Goal: Task Accomplishment & Management: Manage account settings

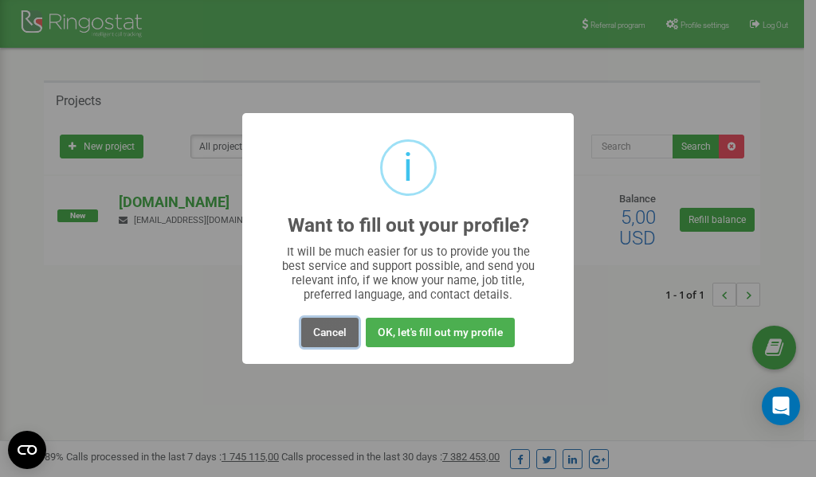
click at [337, 333] on button "Cancel" at bounding box center [329, 332] width 57 height 29
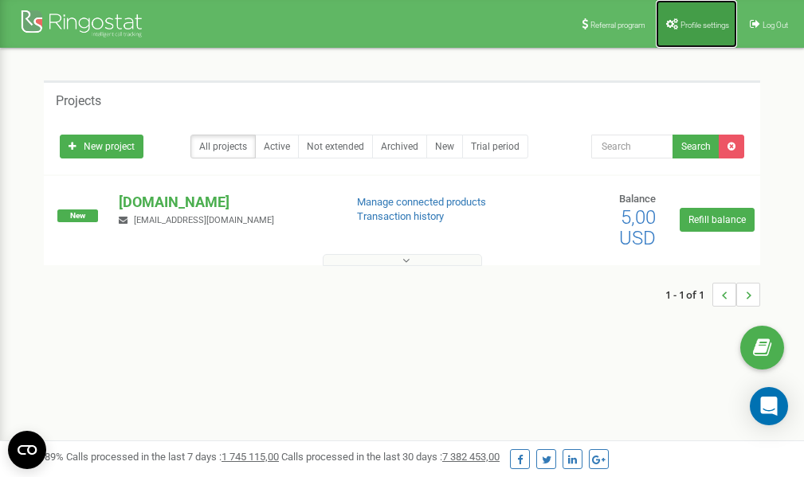
click at [699, 26] on span "Profile settings" at bounding box center [704, 25] width 49 height 9
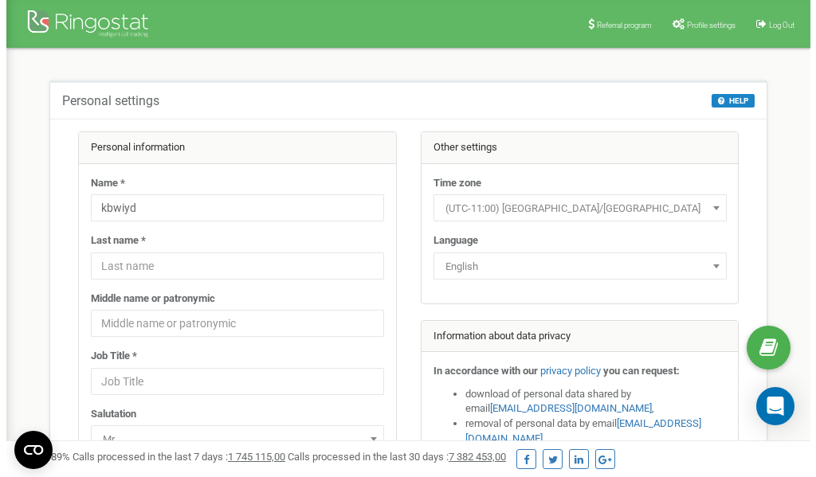
scroll to position [80, 0]
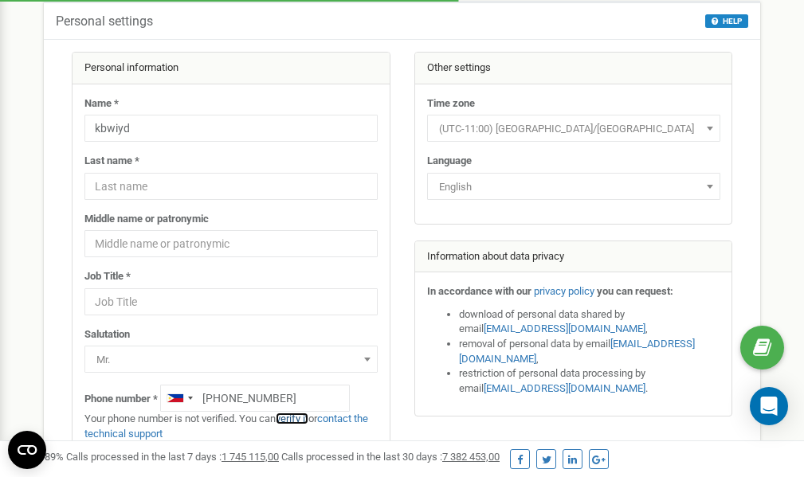
click at [300, 418] on link "verify it" at bounding box center [292, 419] width 33 height 12
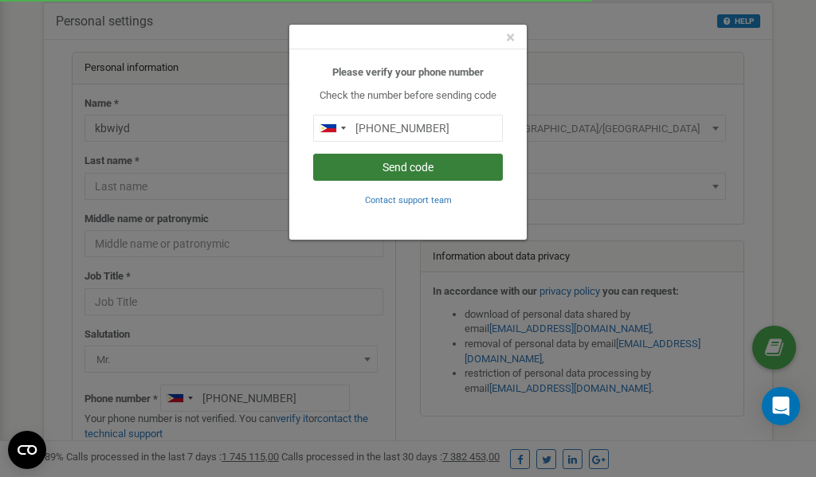
click at [414, 166] on button "Send code" at bounding box center [408, 167] width 190 height 27
